Goal: Find specific page/section: Find specific page/section

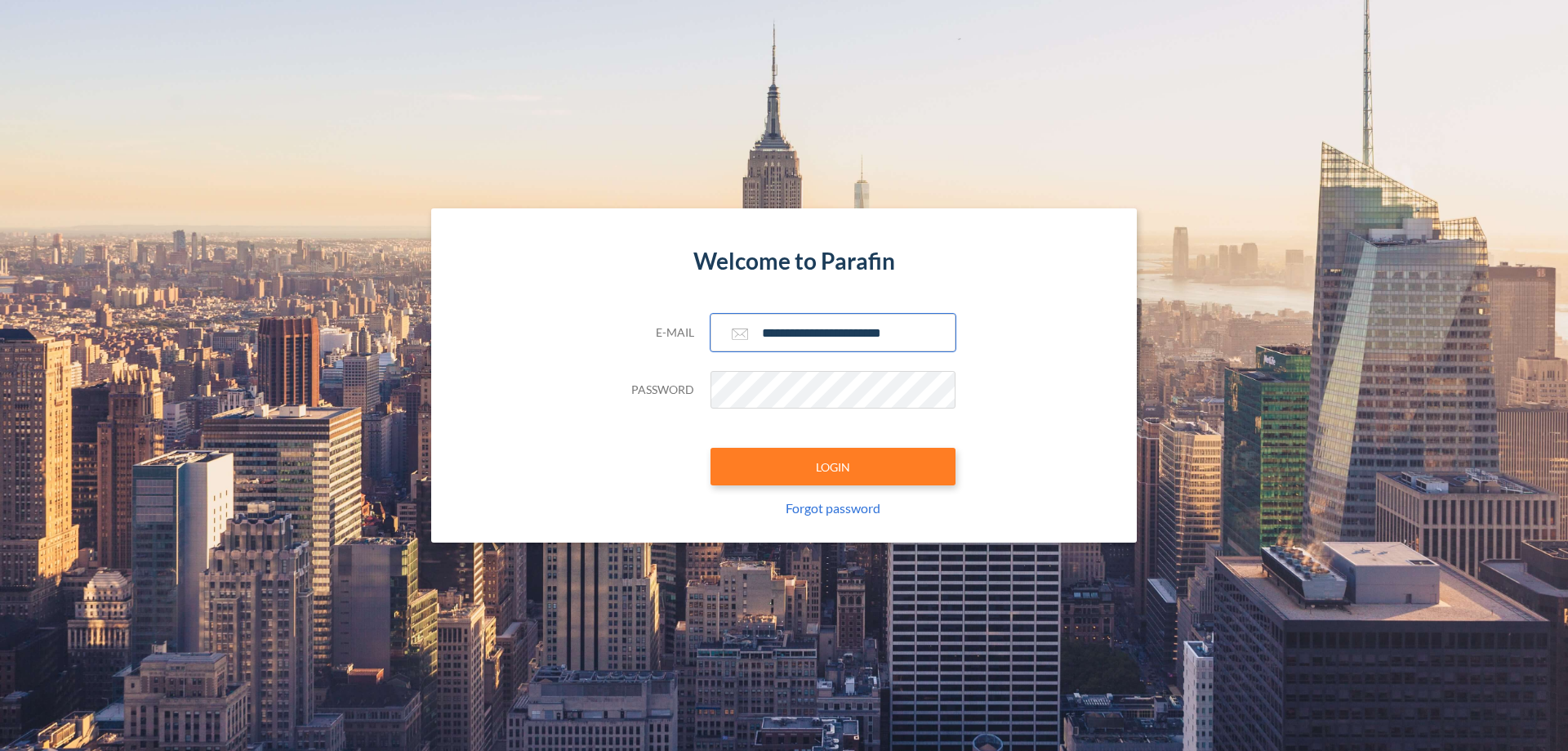
type input "**********"
click at [833, 466] on button "LOGIN" at bounding box center [833, 465] width 245 height 37
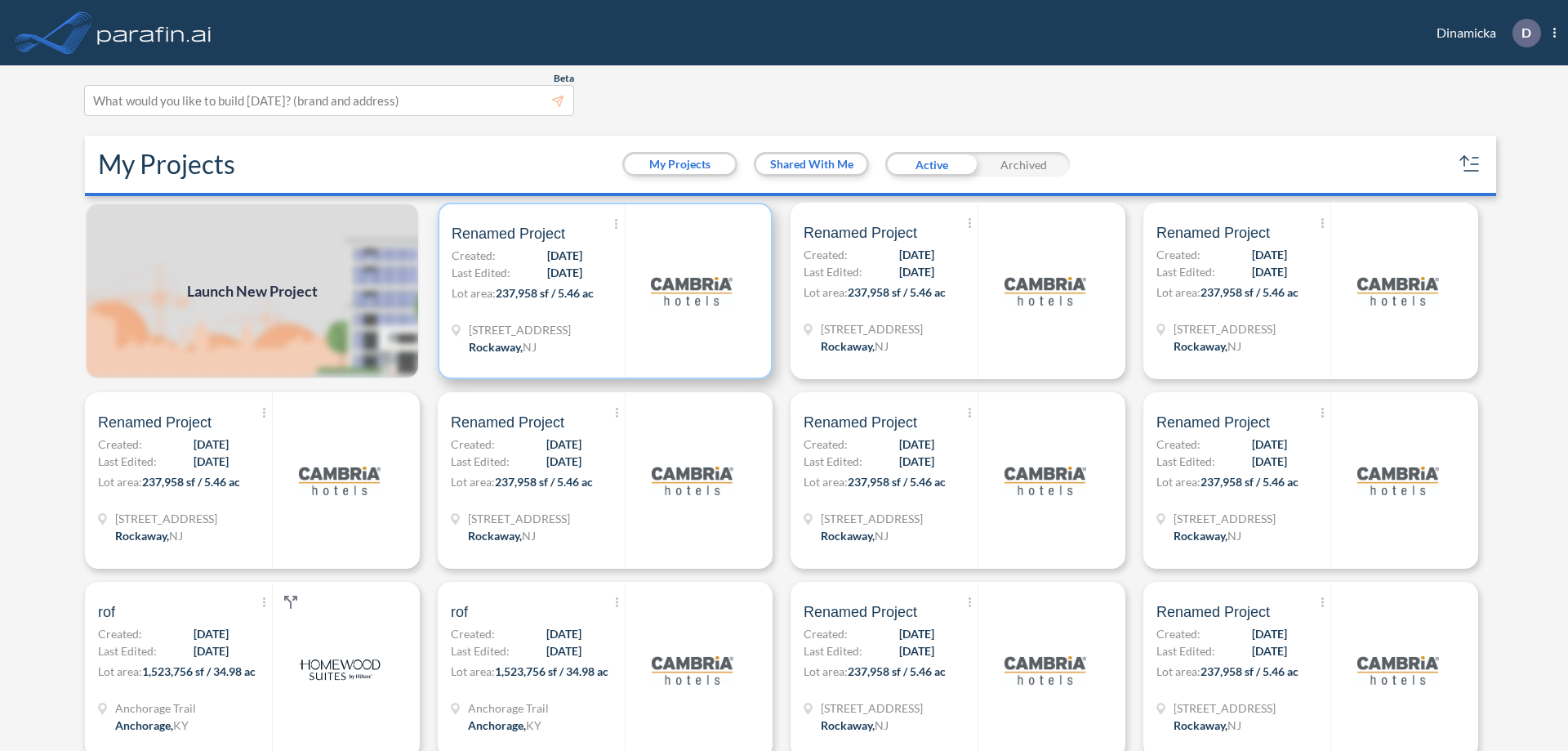
scroll to position [4, 0]
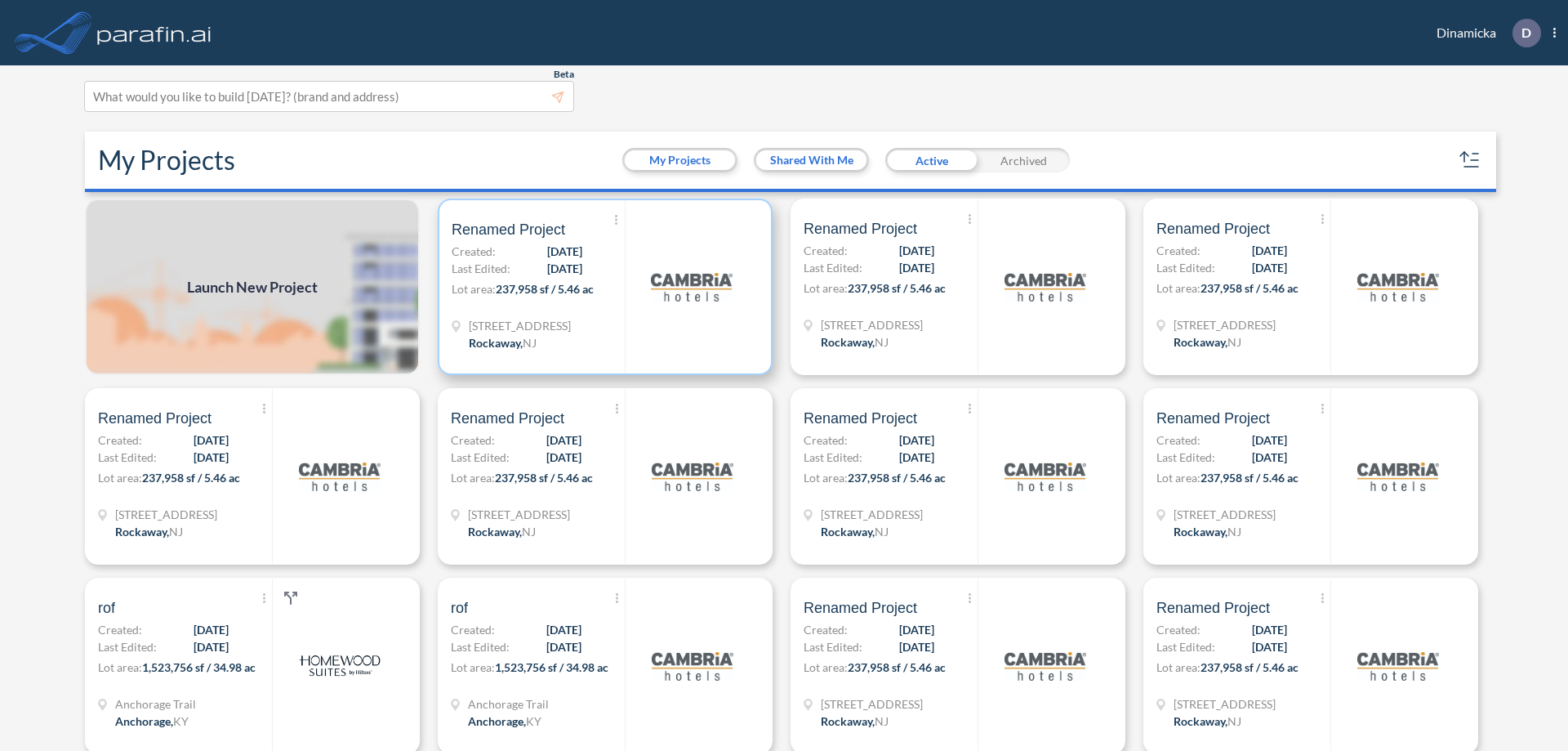
click at [602, 287] on p "Lot area: 237,958 sf / 5.46 ac" at bounding box center [538, 291] width 173 height 24
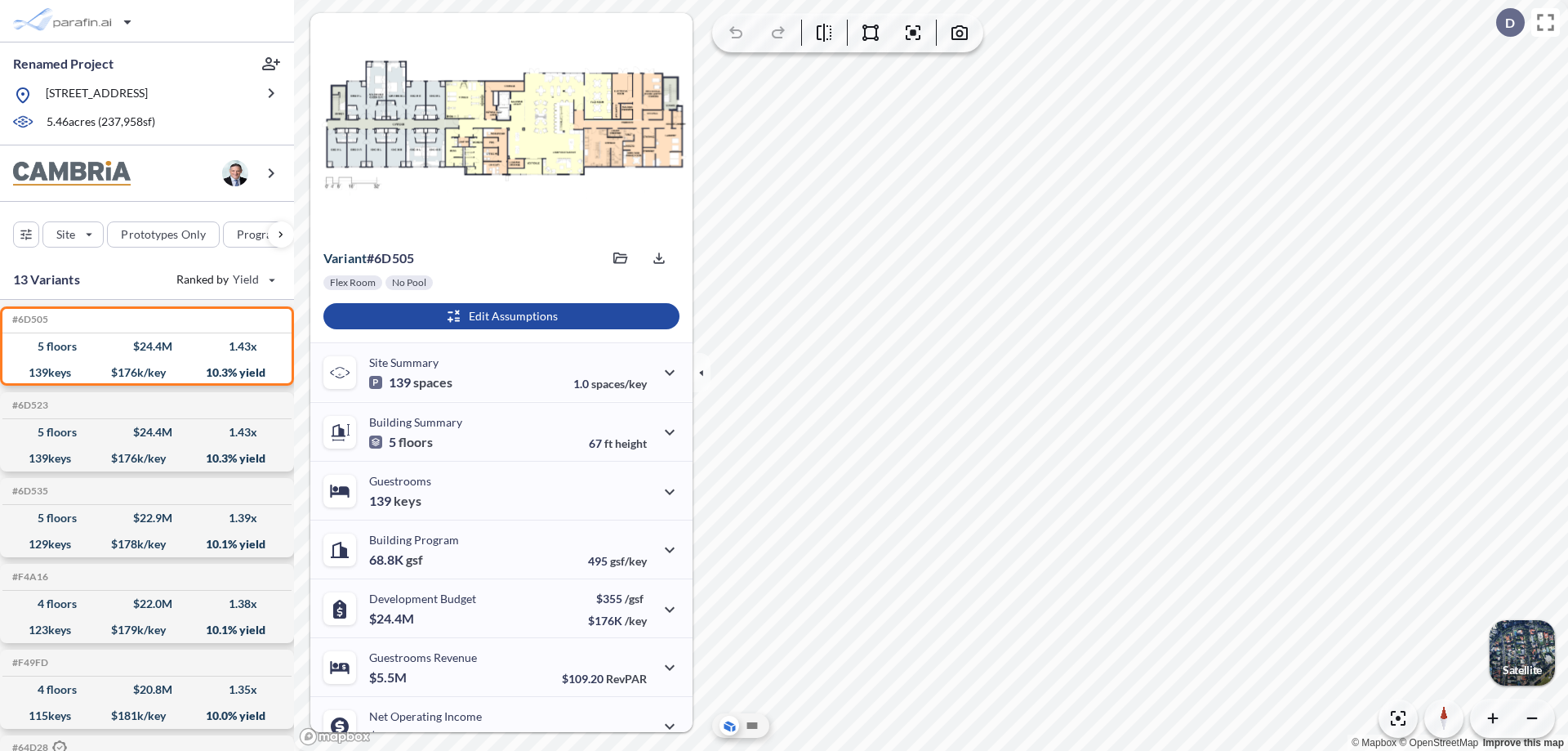
scroll to position [82, 0]
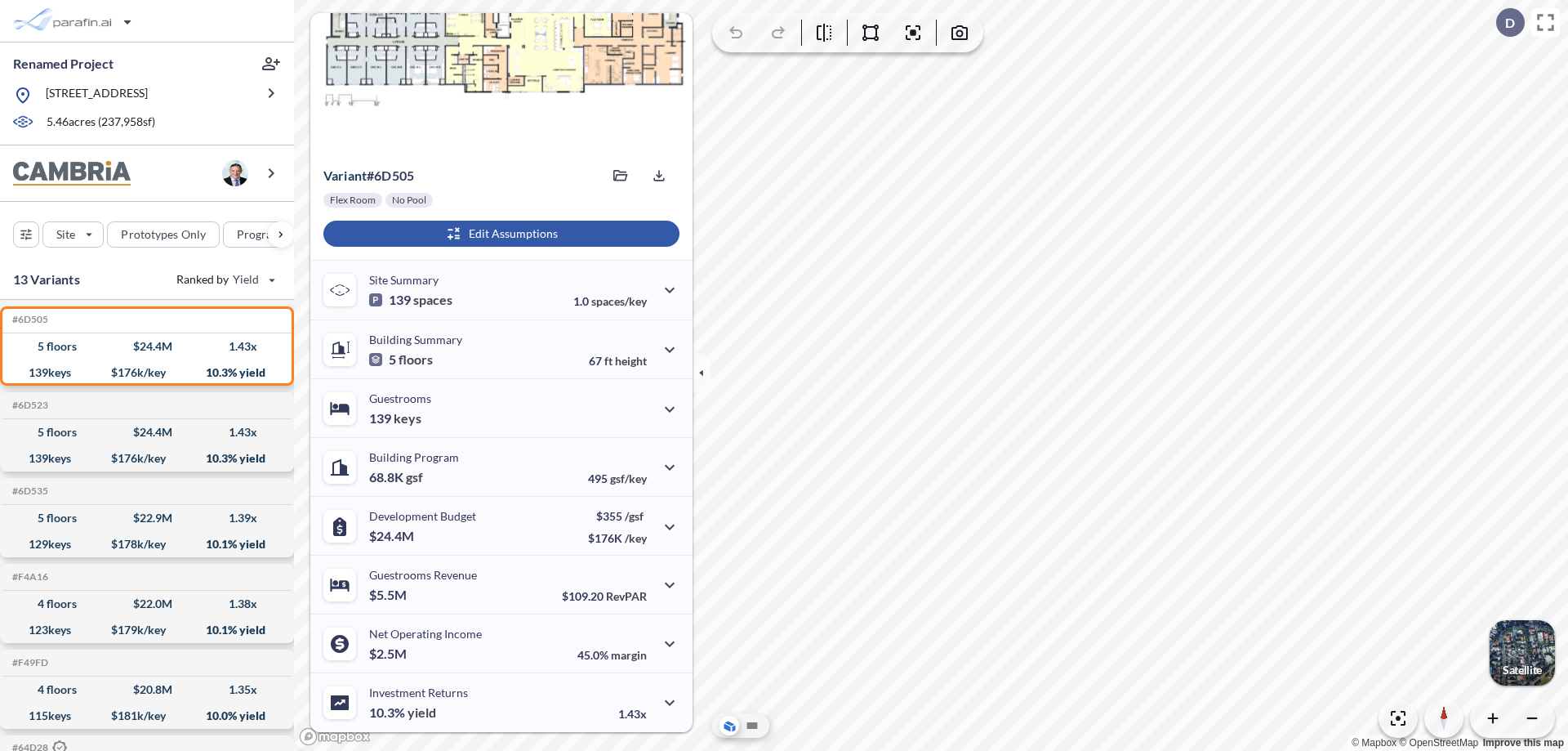
click at [499, 233] on div "button" at bounding box center [501, 233] width 356 height 26
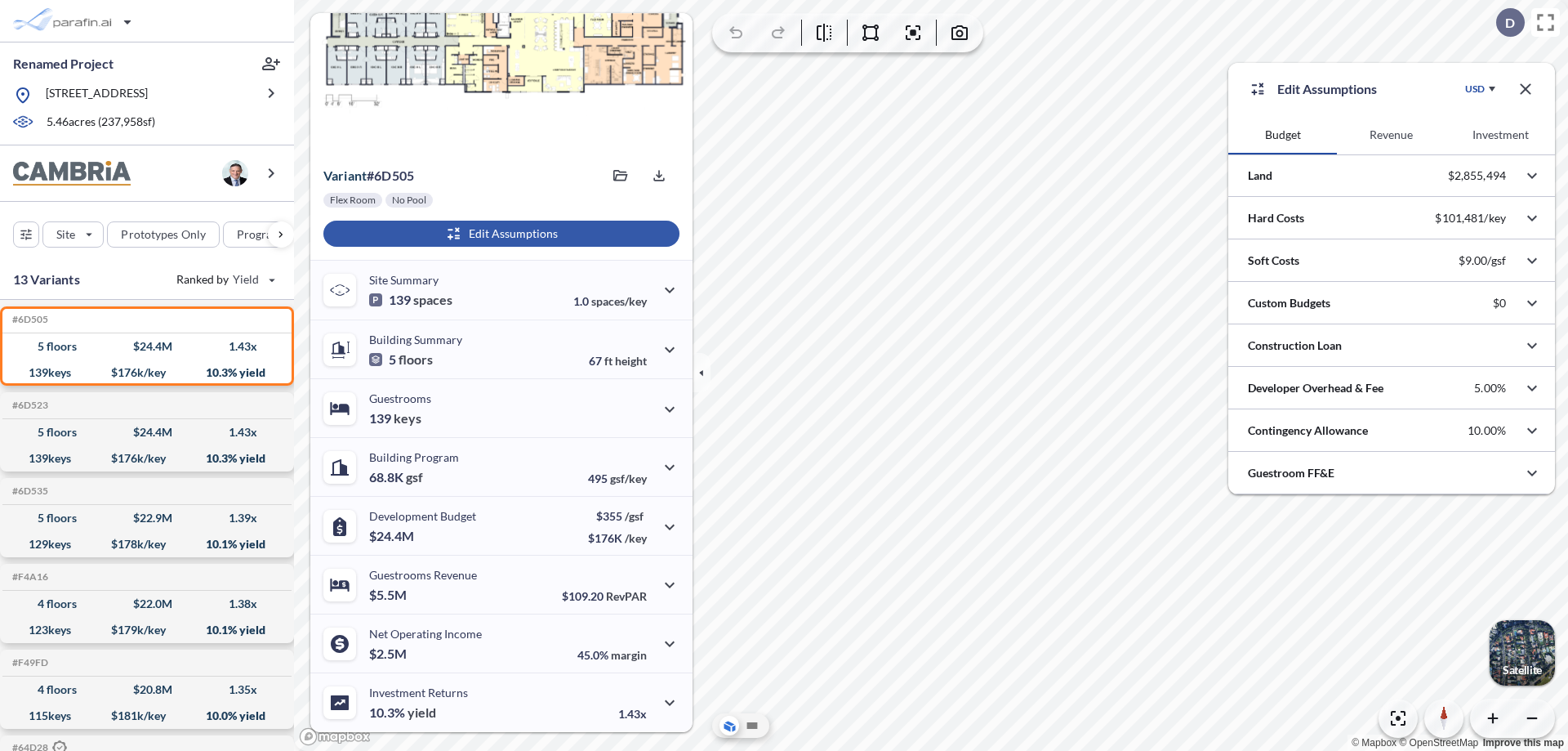
click at [1500, 135] on button "Investment" at bounding box center [1501, 135] width 109 height 39
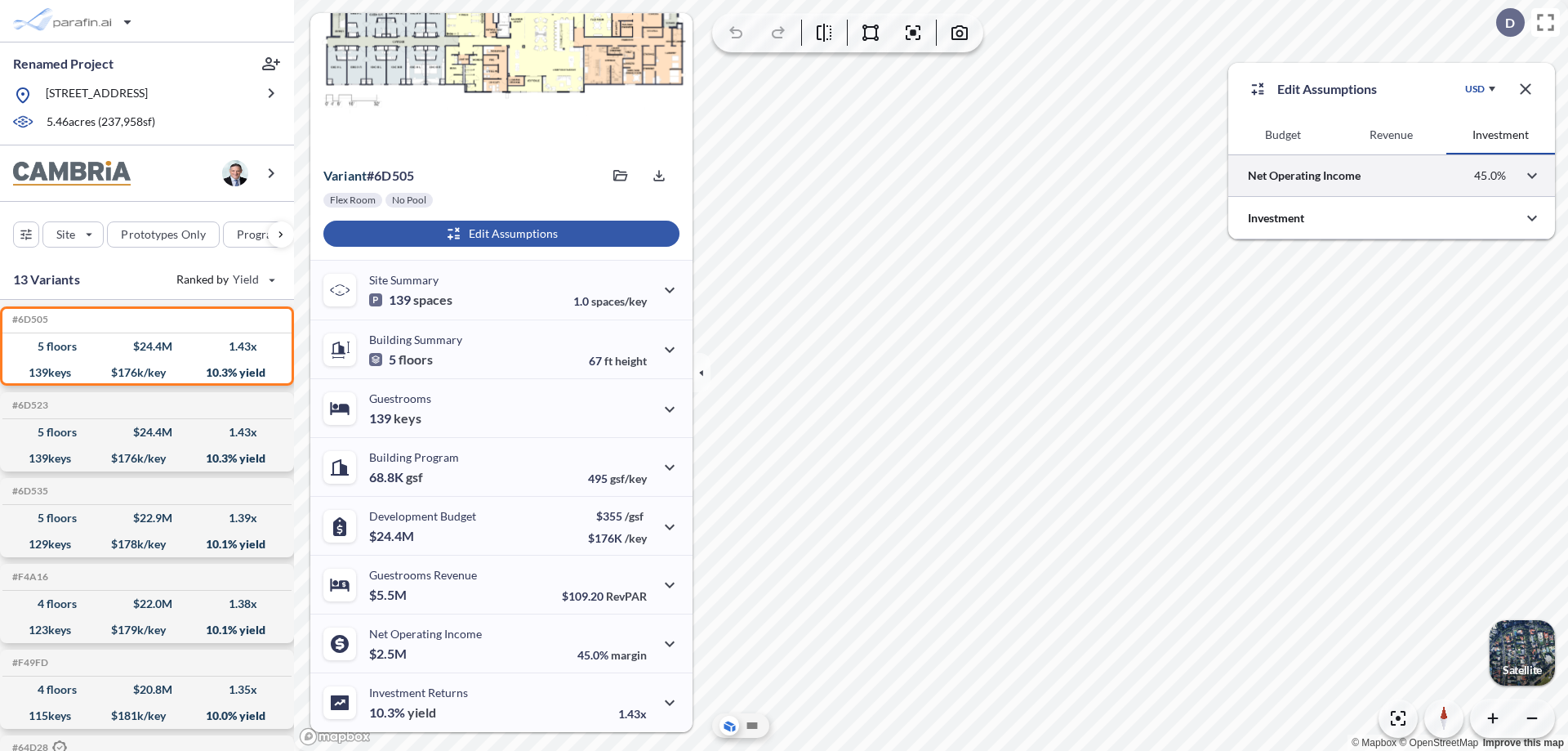
click at [1391, 176] on div at bounding box center [1392, 176] width 327 height 42
